Goal: Task Accomplishment & Management: Manage account settings

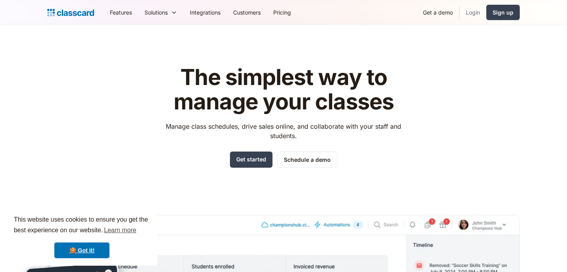
click at [476, 15] on link "Login" at bounding box center [472, 13] width 27 height 18
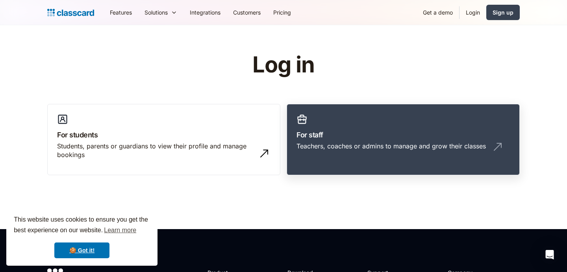
click at [406, 149] on div "Teachers, coaches or admins to manage and grow their classes" at bounding box center [390, 146] width 189 height 9
